Goal: Complete application form

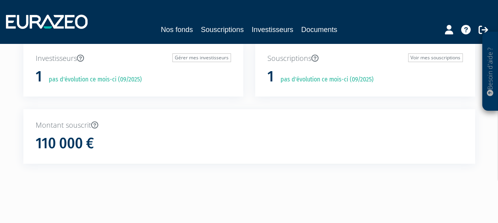
scroll to position [41, 0]
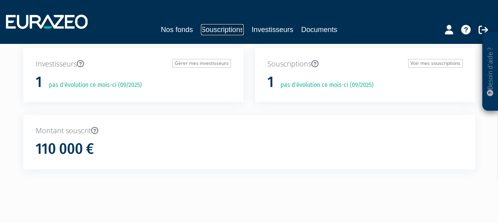
click at [207, 34] on link "Souscriptions" at bounding box center [222, 29] width 43 height 11
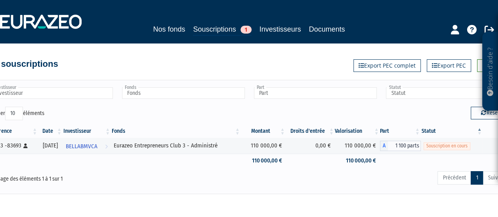
drag, startPoint x: 437, startPoint y: 217, endPoint x: 462, endPoint y: 222, distance: 25.8
click at [462, 217] on html "Besoin d'aide ? × J'ai besoin d'aide Si vous avez une question à propos du fonc…" at bounding box center [249, 126] width 498 height 252
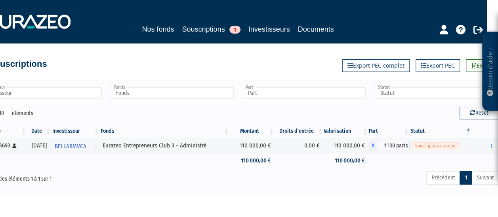
scroll to position [0, 18]
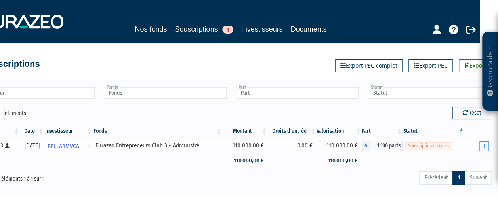
click at [484, 146] on icon "button" at bounding box center [483, 146] width 1 height 5
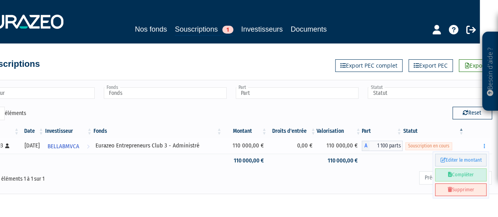
click at [461, 173] on link "Compléter" at bounding box center [460, 175] width 51 height 13
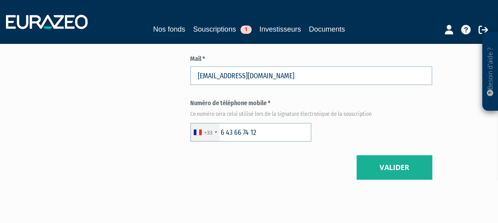
scroll to position [746, 0]
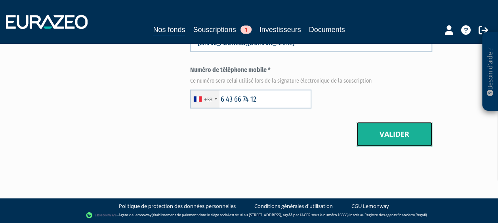
click at [407, 140] on button "Valider" at bounding box center [394, 134] width 76 height 25
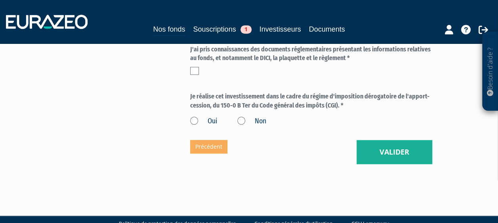
scroll to position [437, 0]
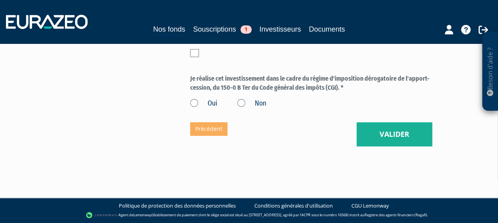
click at [196, 54] on label at bounding box center [194, 53] width 9 height 8
click at [0, 0] on input "checkbox" at bounding box center [0, 0] width 0 height 0
click at [195, 102] on label "Oui" at bounding box center [203, 104] width 27 height 10
click at [0, 0] on input "Oui" at bounding box center [0, 0] width 0 height 0
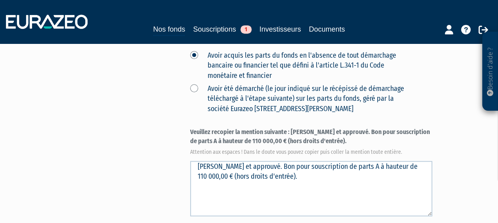
scroll to position [215, 0]
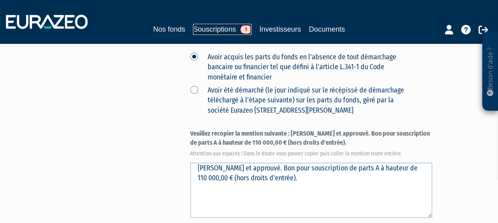
click at [205, 26] on link "Souscriptions 1" at bounding box center [222, 29] width 58 height 11
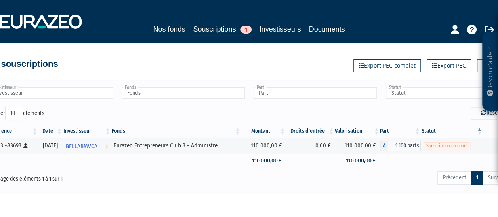
click at [488, 92] on icon at bounding box center [490, 93] width 6 height 6
